Goal: Navigation & Orientation: Find specific page/section

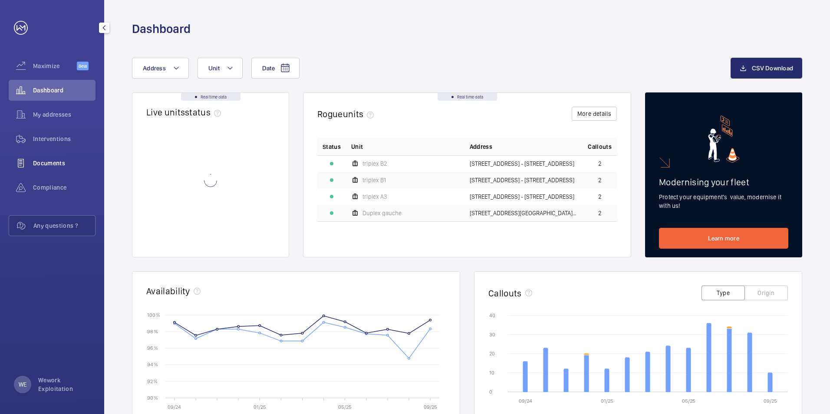
click at [47, 161] on span "Documents" at bounding box center [64, 163] width 63 height 9
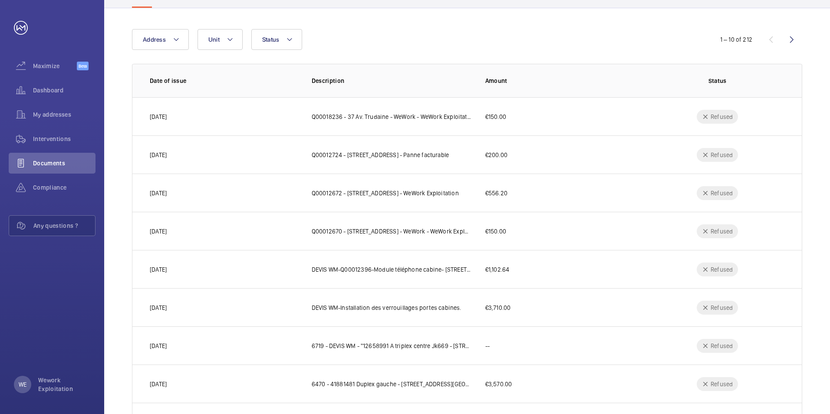
scroll to position [69, 0]
click at [793, 40] on wm-front-icon-button at bounding box center [792, 40] width 21 height 21
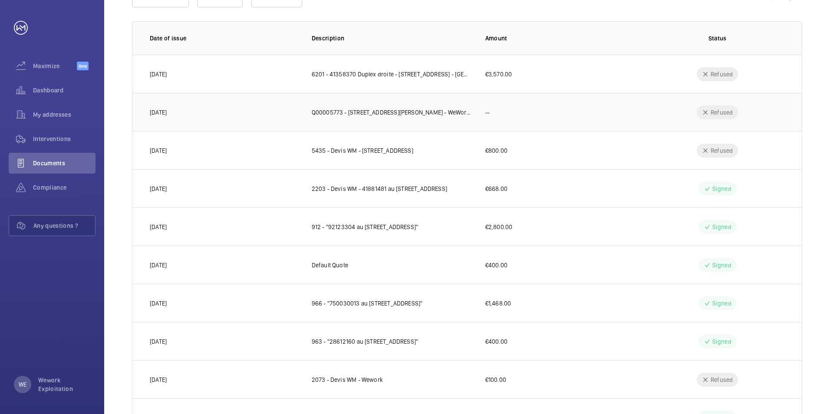
scroll to position [156, 0]
